Goal: Task Accomplishment & Management: Manage account settings

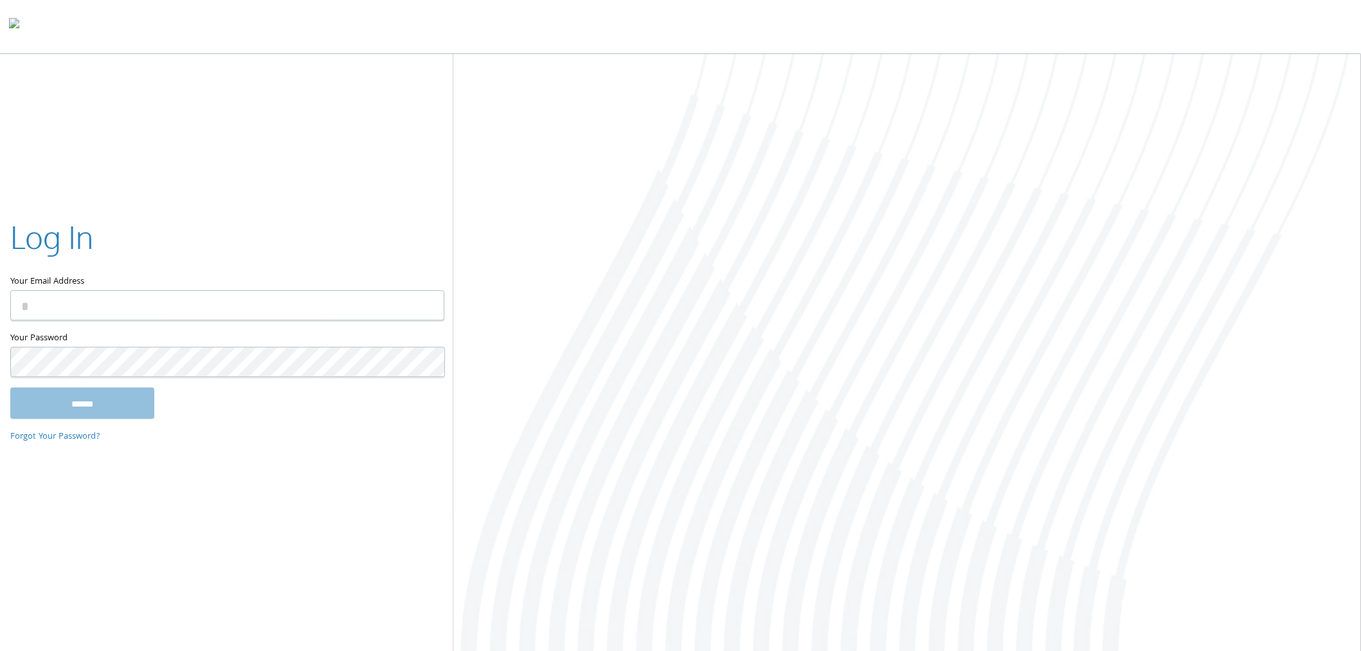
click at [152, 303] on input "Your Email Address" at bounding box center [227, 306] width 434 height 30
click at [60, 307] on input "Your Email Address" at bounding box center [227, 306] width 434 height 30
drag, startPoint x: 304, startPoint y: 235, endPoint x: 293, endPoint y: 237, distance: 11.1
click at [302, 235] on div "Log In" at bounding box center [226, 239] width 433 height 48
click at [117, 306] on input "Your Email Address" at bounding box center [227, 306] width 434 height 30
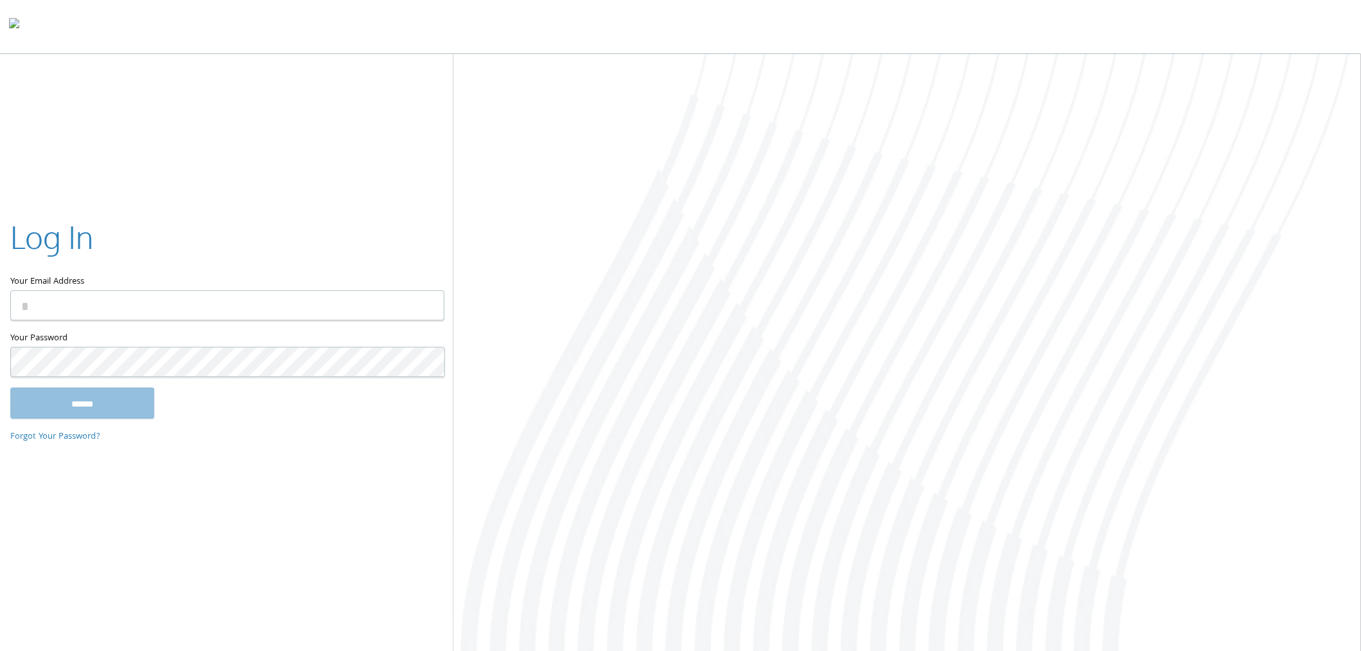
click at [228, 233] on div "Log In" at bounding box center [226, 239] width 433 height 48
drag, startPoint x: 391, startPoint y: 264, endPoint x: 312, endPoint y: 297, distance: 85.6
click at [391, 265] on label "Your Email Address" at bounding box center [226, 252] width 433 height 75
click at [391, 291] on input "Your Email Address" at bounding box center [227, 306] width 434 height 30
click at [259, 311] on input "Your Email Address" at bounding box center [227, 306] width 434 height 30
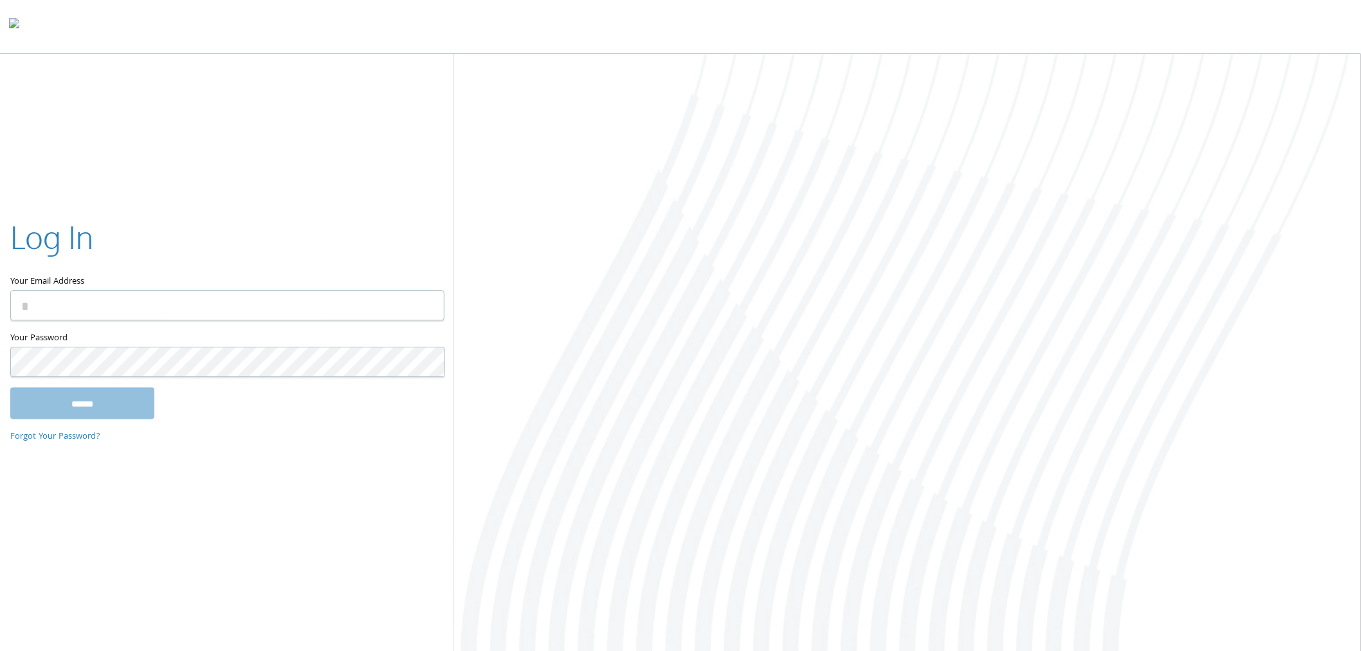
type input "**********"
click at [107, 401] on input "******" at bounding box center [82, 403] width 144 height 31
